Goal: Task Accomplishment & Management: Manage account settings

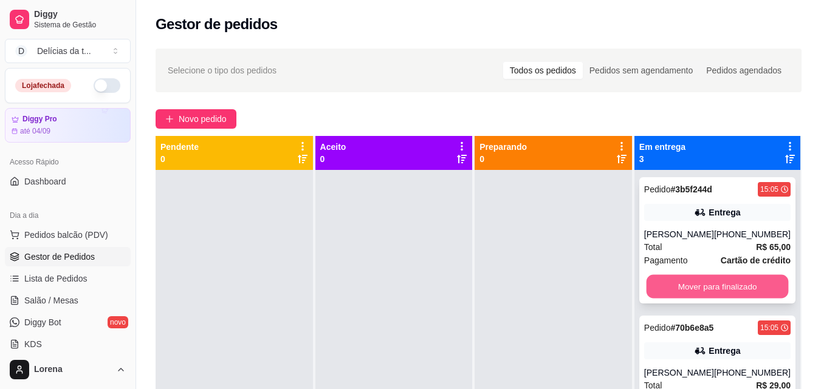
click at [722, 291] on button "Mover para finalizado" at bounding box center [717, 287] width 142 height 24
click at [722, 291] on div "Mover para finalizado" at bounding box center [717, 287] width 146 height 24
click at [744, 279] on button "Mover para finalizado" at bounding box center [717, 287] width 146 height 24
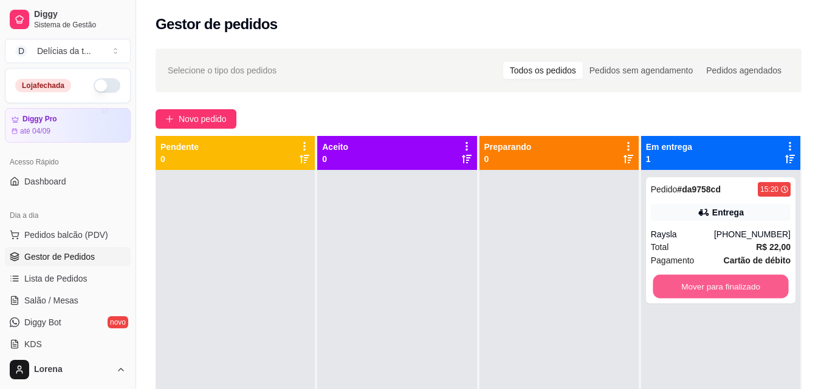
click at [744, 279] on button "Mover para finalizado" at bounding box center [719, 287] width 135 height 24
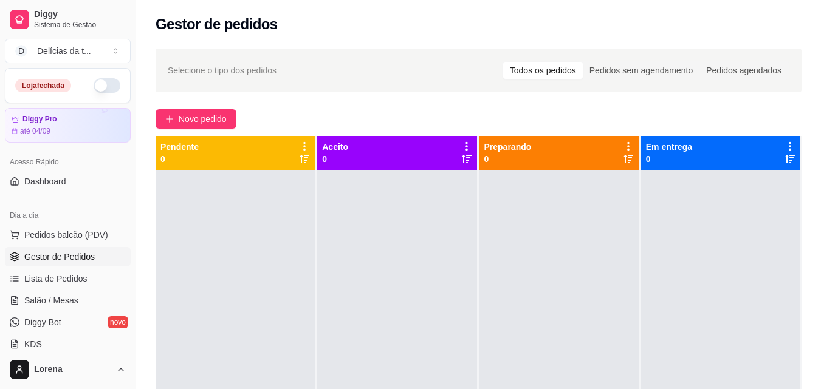
click at [97, 87] on button "button" at bounding box center [107, 85] width 27 height 15
